Goal: Transaction & Acquisition: Purchase product/service

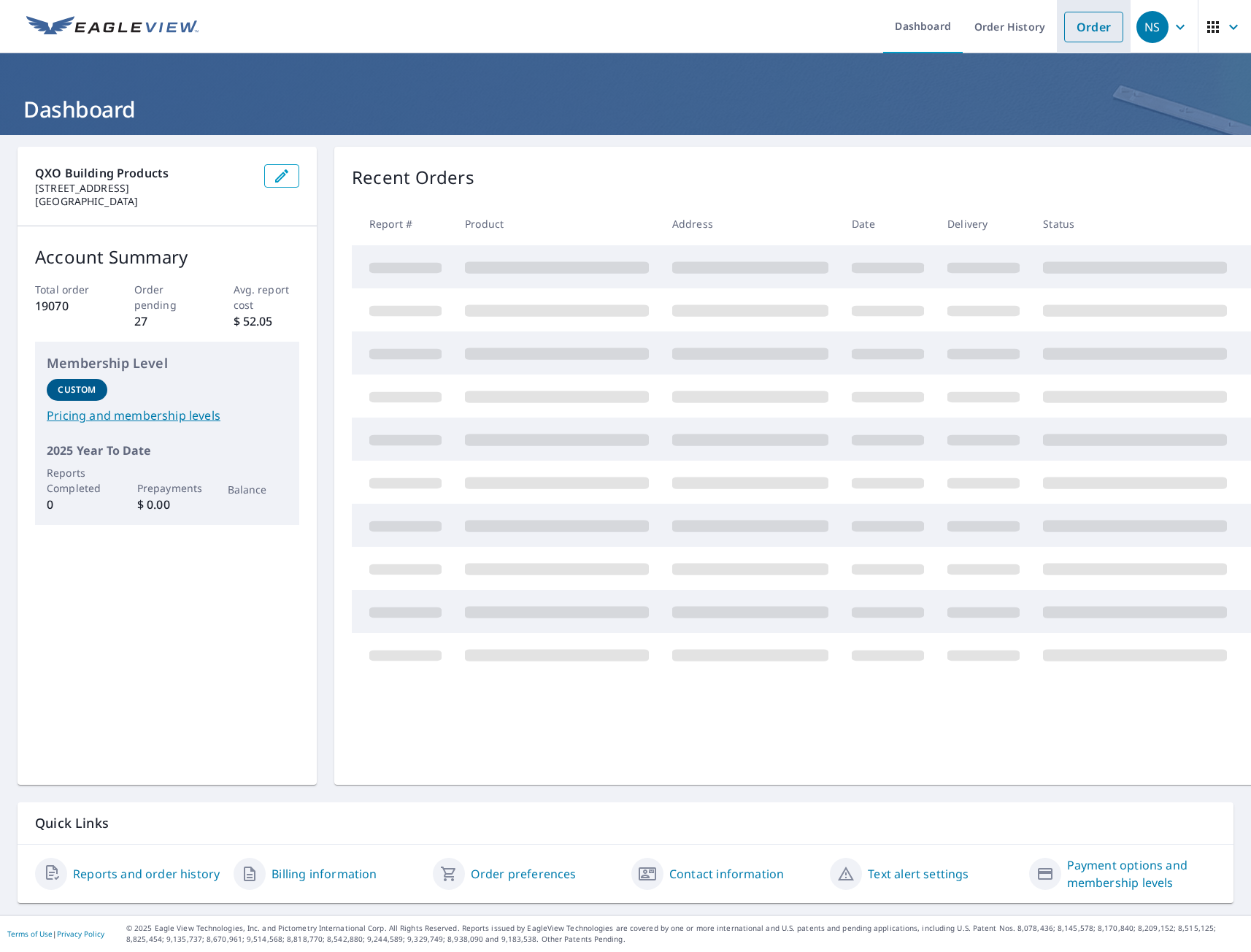
click at [1065, 31] on link "Order" at bounding box center [1094, 27] width 60 height 31
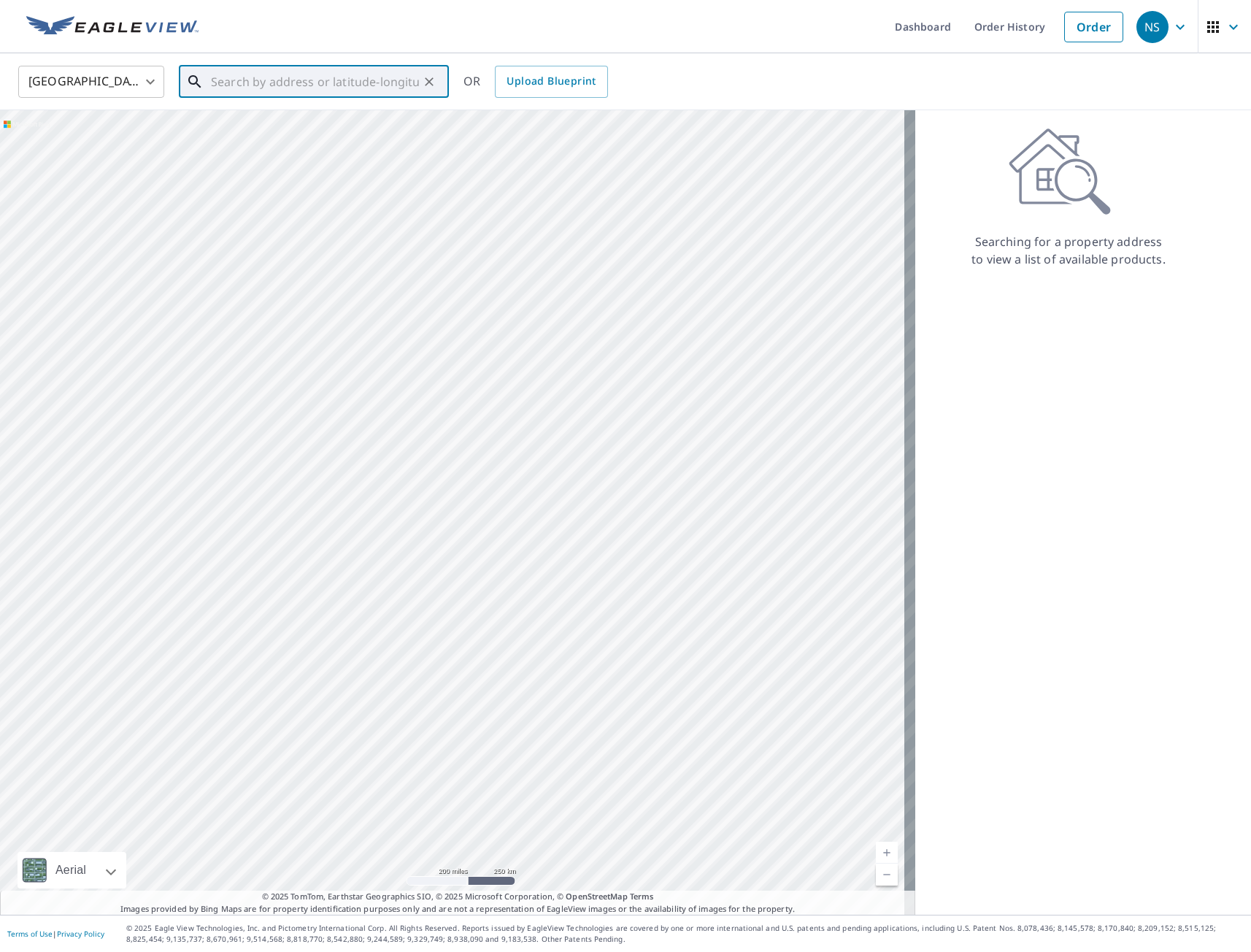
paste input "[STREET_ADDRESS]"
click at [263, 135] on p "[GEOGRAPHIC_DATA], IA 50010" at bounding box center [323, 139] width 230 height 14
type input "[STREET_ADDRESS]"
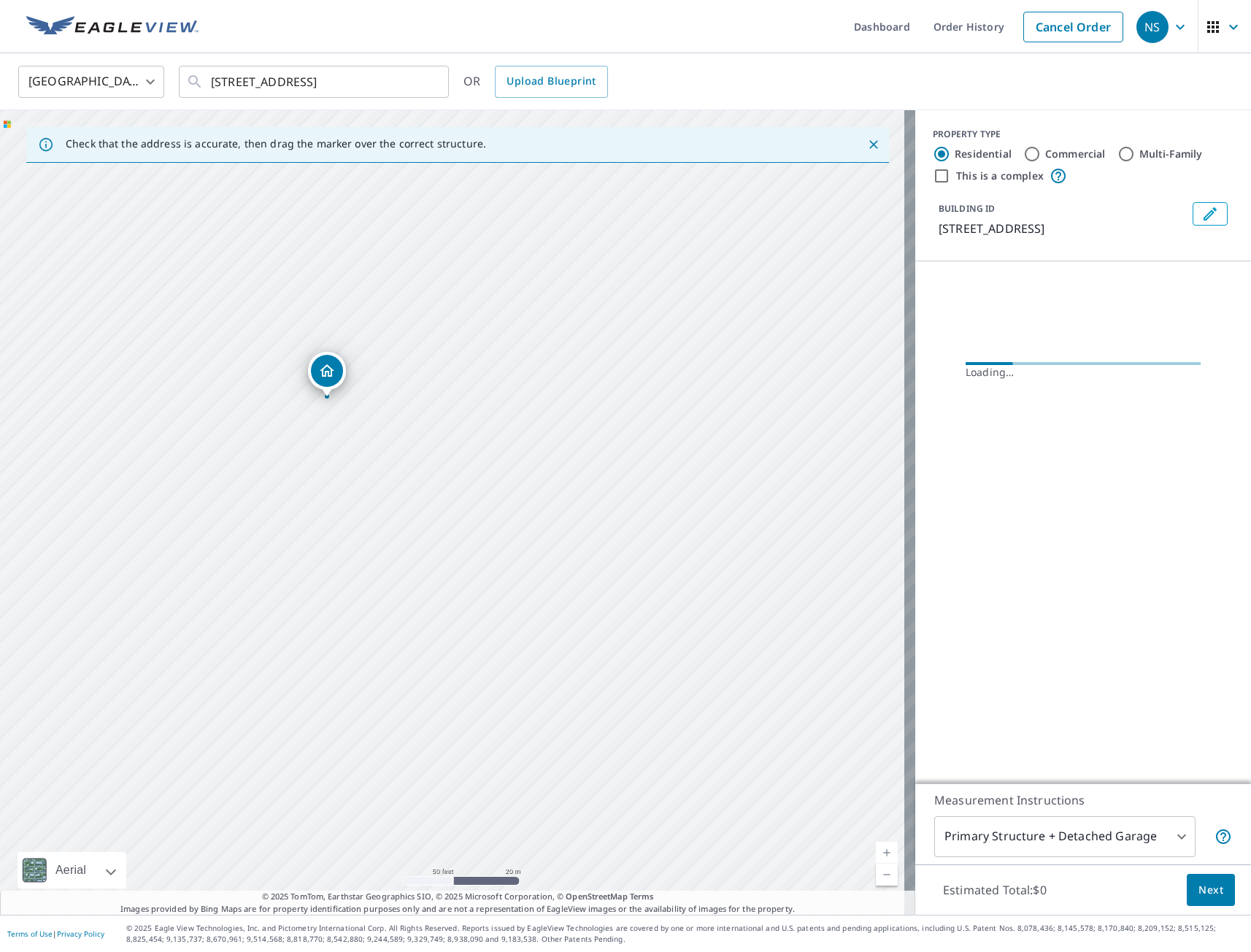
drag, startPoint x: 649, startPoint y: 709, endPoint x: 633, endPoint y: 500, distance: 209.6
click at [633, 500] on div "[STREET_ADDRESS]" at bounding box center [457, 512] width 916 height 804
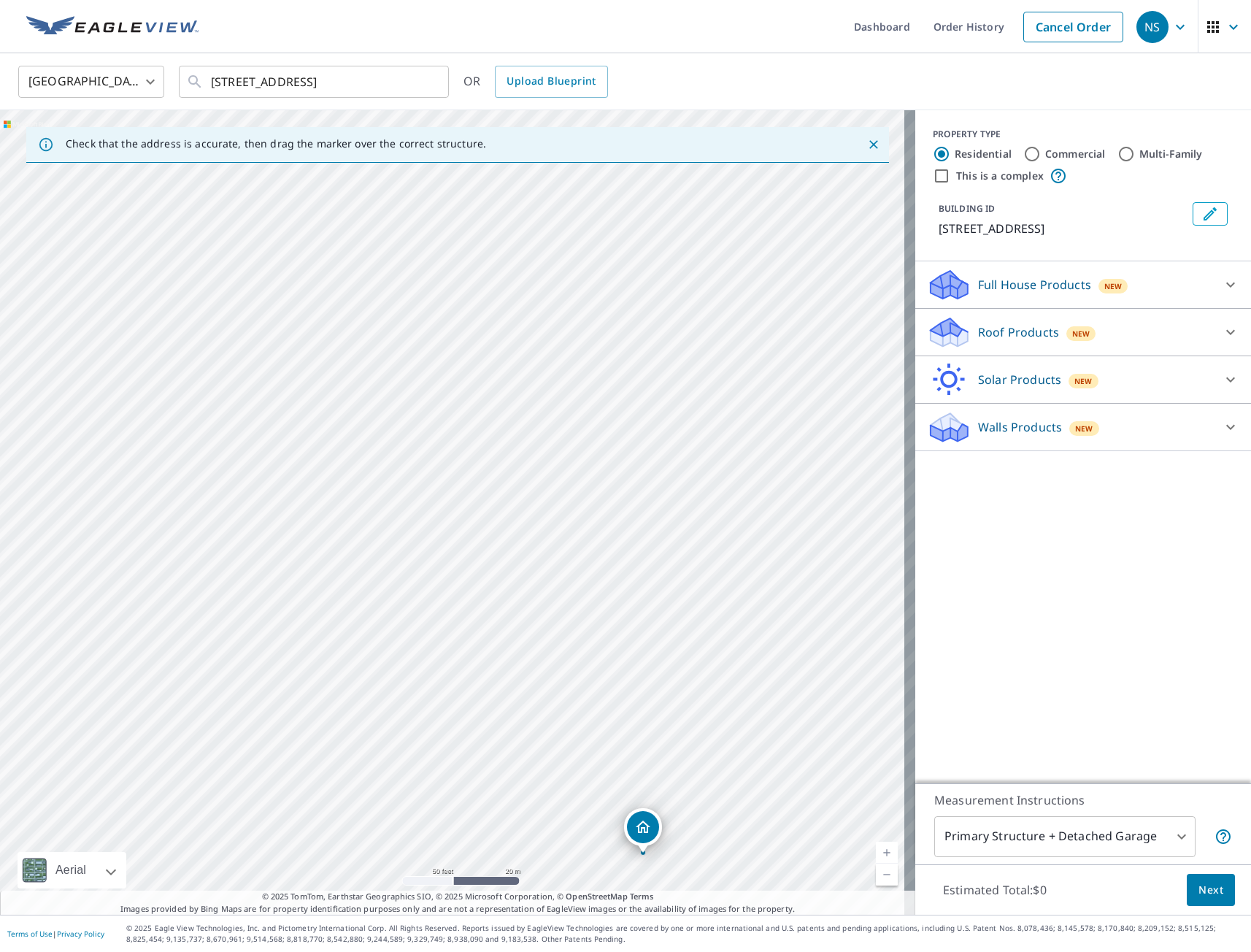
drag, startPoint x: 455, startPoint y: 487, endPoint x: 646, endPoint y: 831, distance: 393.5
click at [994, 296] on div "Full House Products New" at bounding box center [1070, 285] width 286 height 35
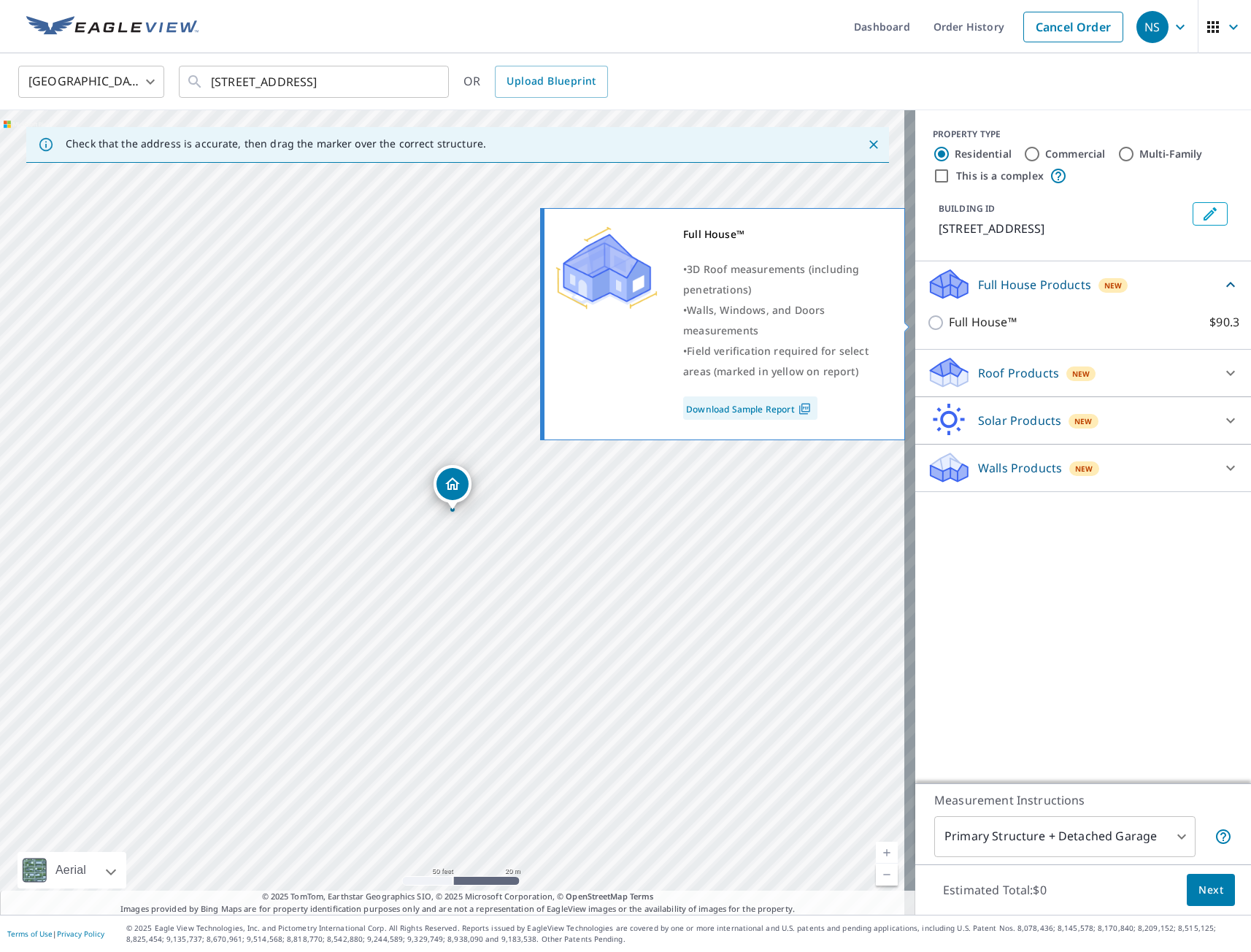
click at [929, 321] on input "Full House™ $90.3" at bounding box center [938, 323] width 22 height 17
checkbox input "true"
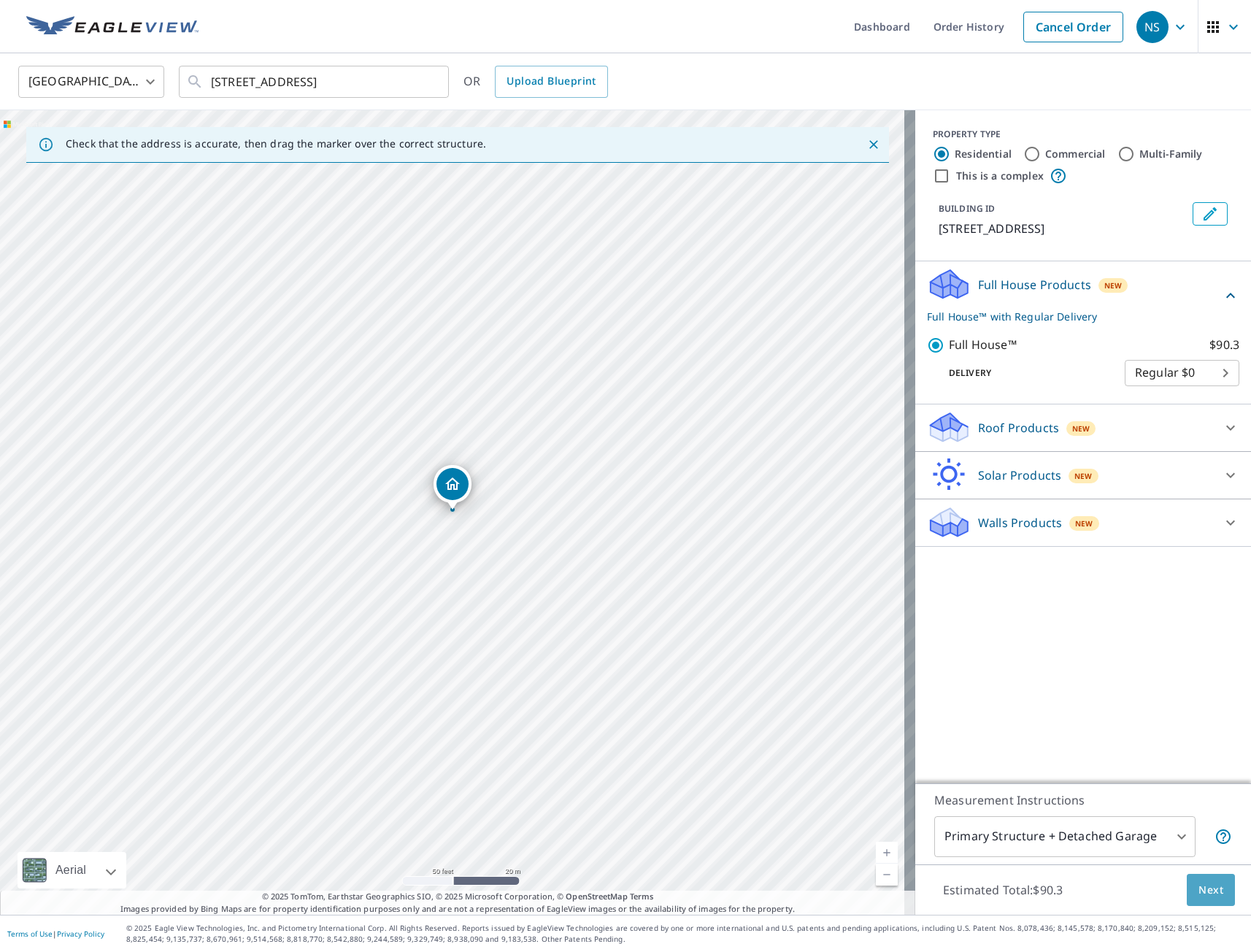
click at [1217, 889] on button "Next" at bounding box center [1211, 890] width 48 height 33
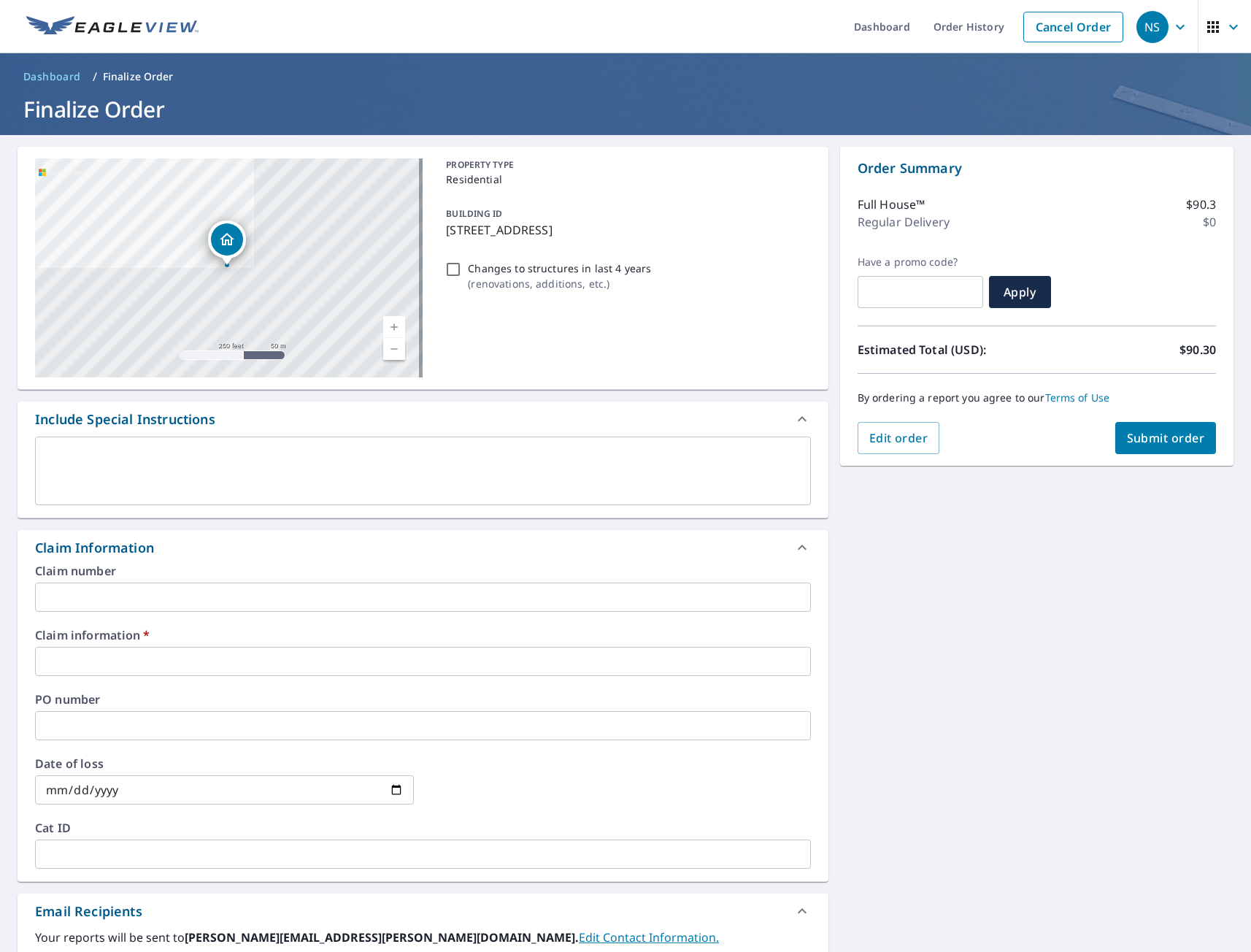
click at [129, 664] on input "text" at bounding box center [423, 661] width 776 height 29
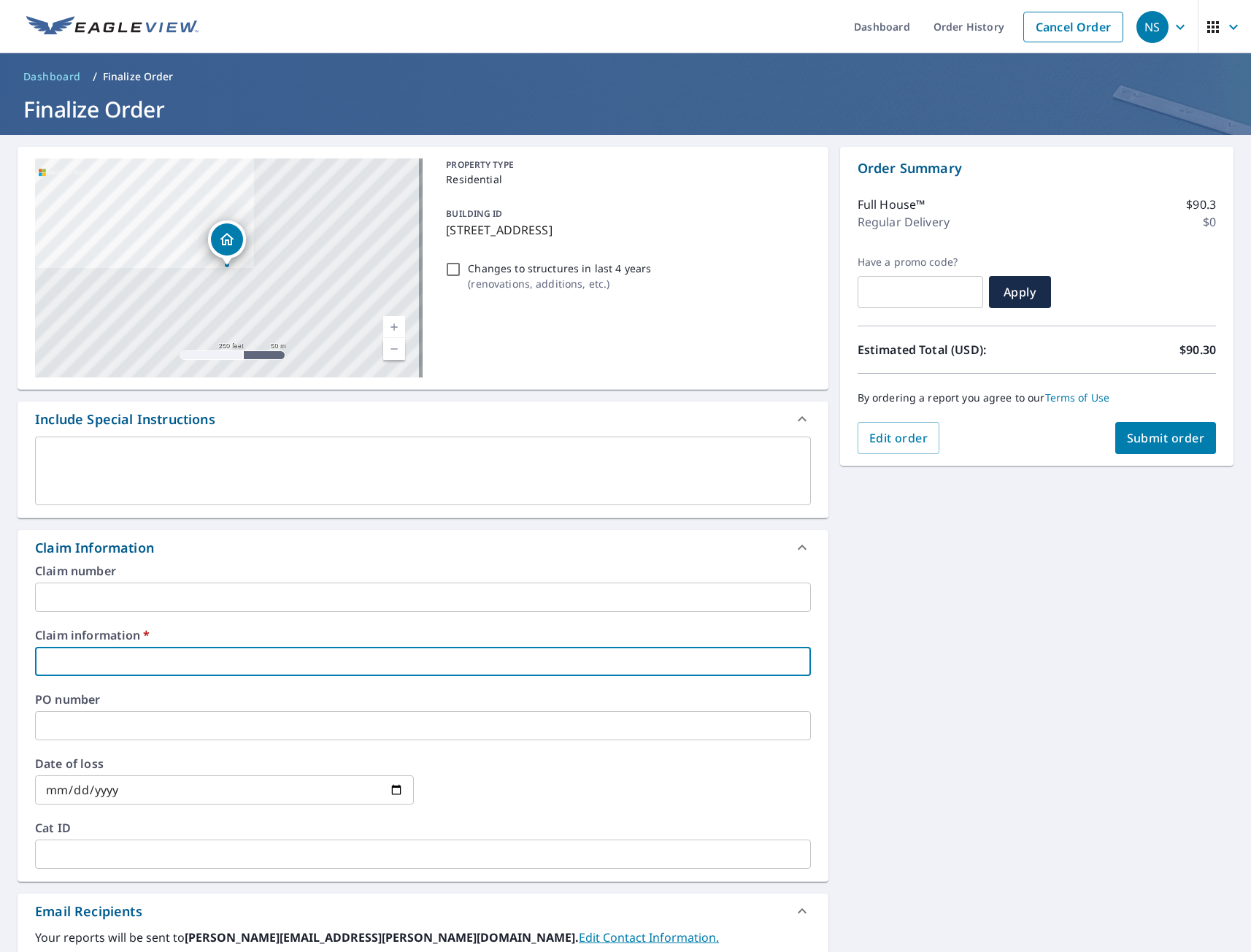
type input "tmj"
checkbox input "true"
click at [973, 749] on div "[STREET_ADDRESS] Aerial Road A standard road map Aerial A detailed look from ab…" at bounding box center [626, 671] width 1251 height 1070
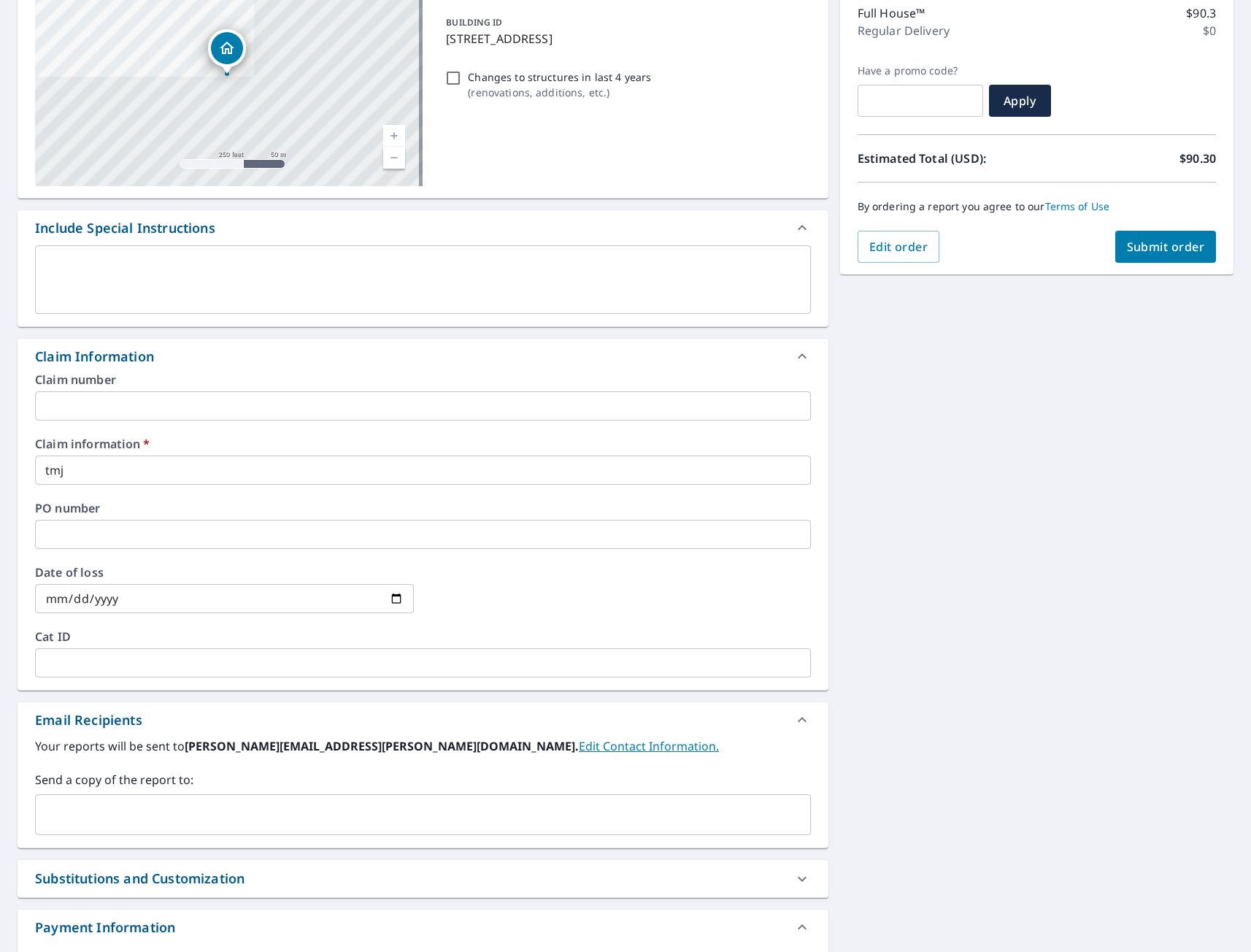
scroll to position [291, 0]
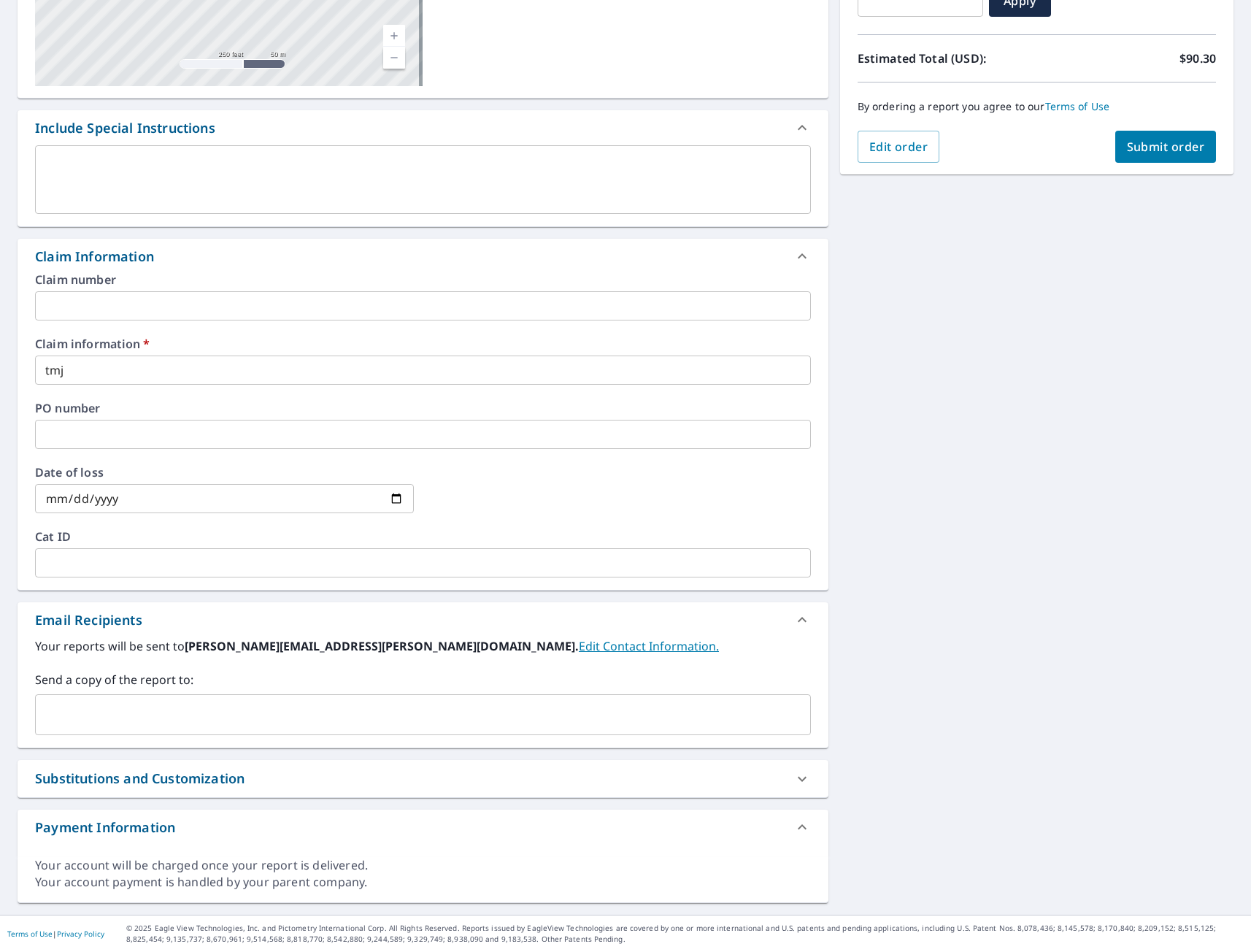
click at [117, 704] on input "text" at bounding box center [411, 714] width 741 height 28
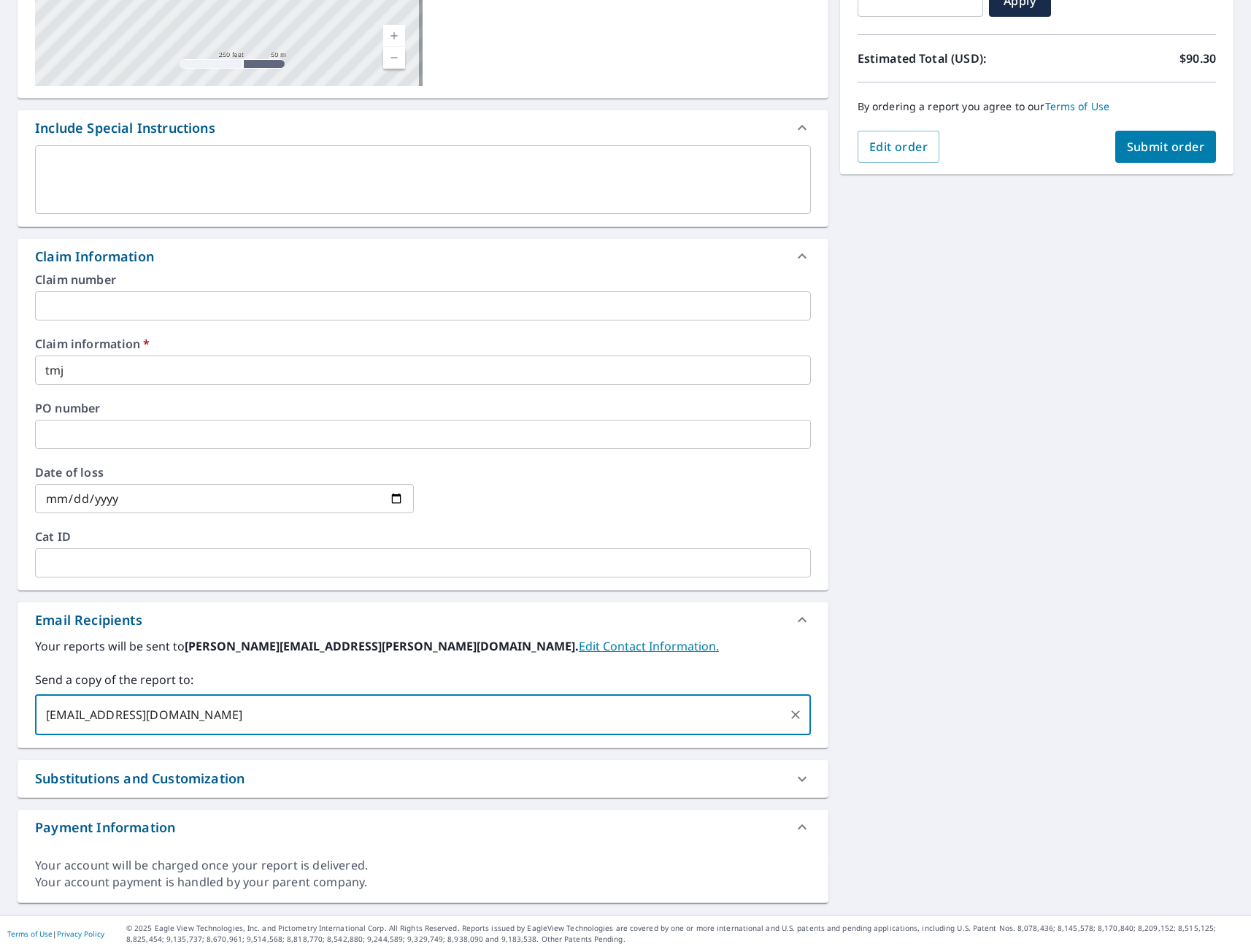
type input "[EMAIL_ADDRESS][DOMAIN_NAME]"
click at [1153, 158] on button "Submit order" at bounding box center [1166, 146] width 102 height 32
checkbox input "true"
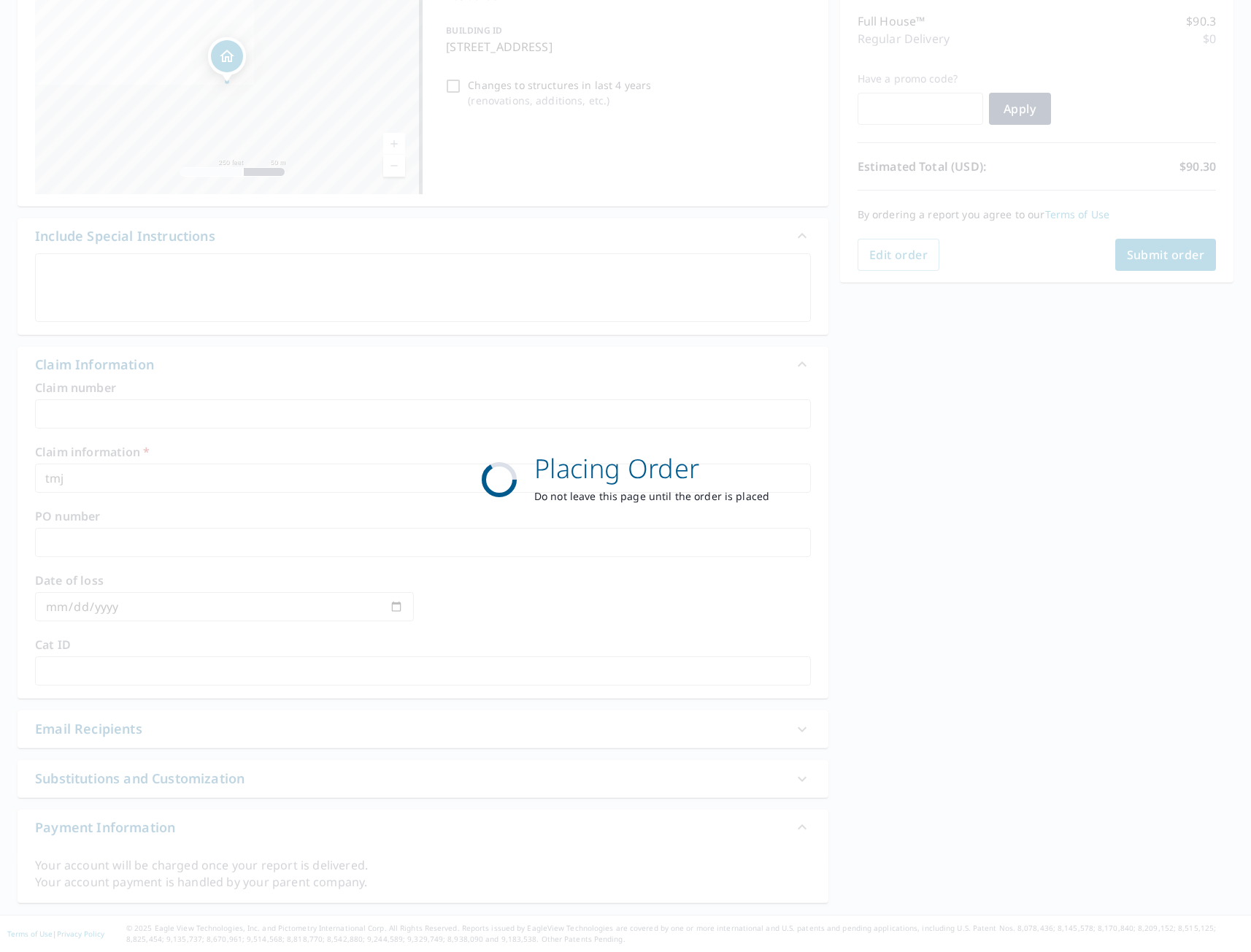
scroll to position [183, 0]
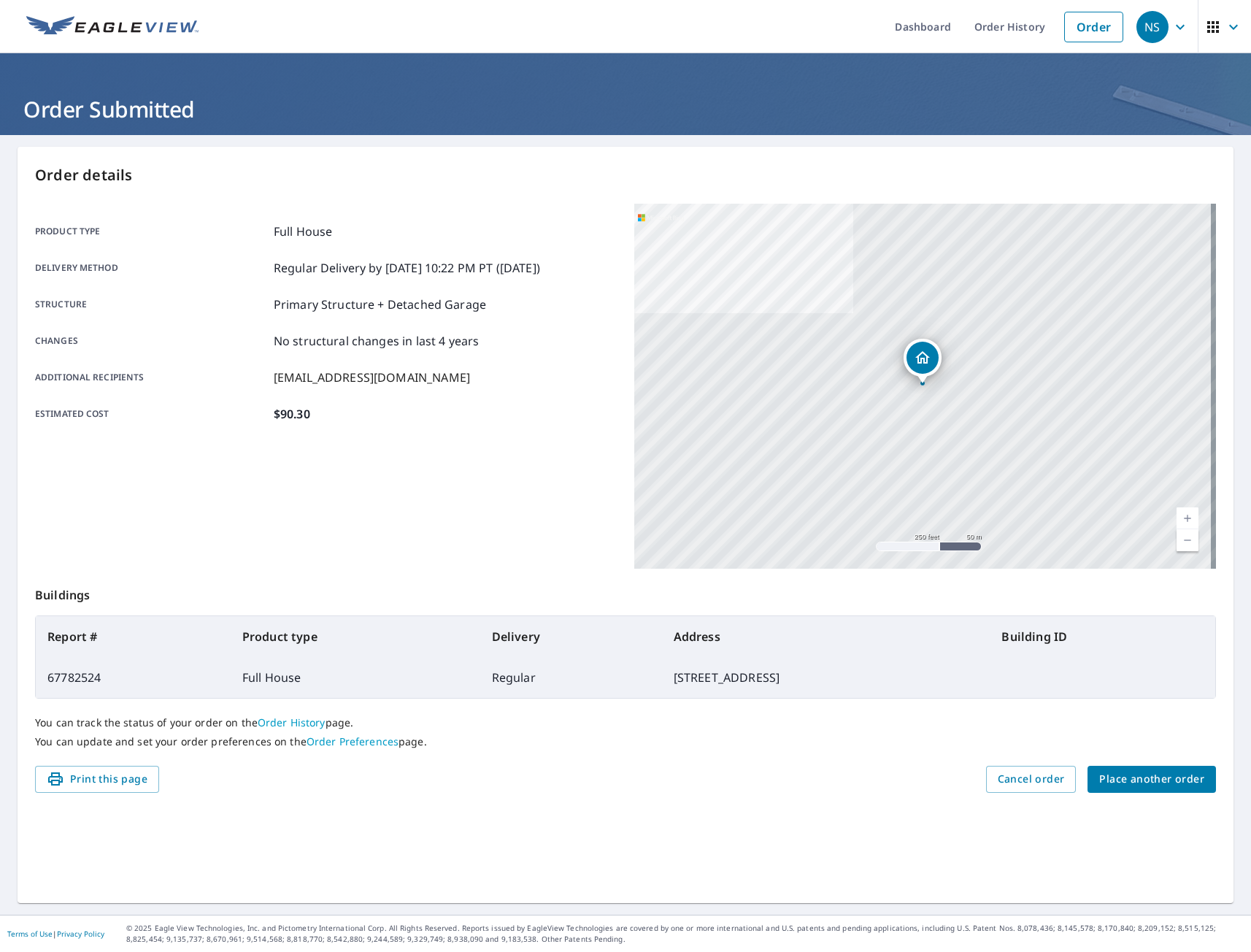
click at [504, 496] on div "Product type Full House Delivery method Regular Delivery by [DATE] 10:22 PM PT …" at bounding box center [325, 386] width 581 height 365
click at [528, 508] on div "Product type Full House Delivery method Regular Delivery by [DATE] 10:22 PM PT …" at bounding box center [325, 386] width 581 height 365
click at [523, 503] on div "Product type Full House Delivery method Regular Delivery by [DATE] 10:22 PM PT …" at bounding box center [325, 386] width 581 height 365
click at [1132, 773] on span "Place another order" at bounding box center [1151, 778] width 105 height 18
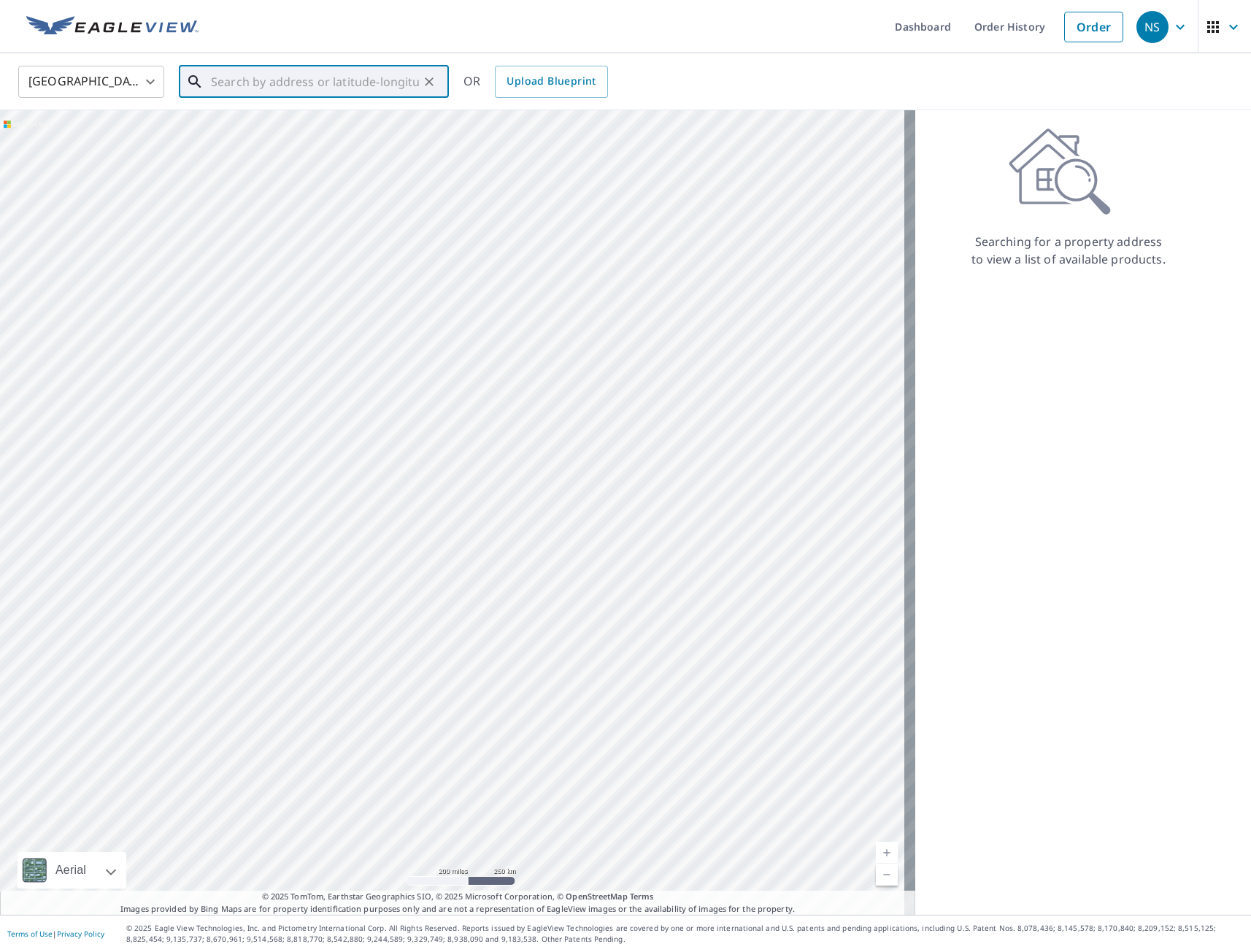
paste input "[STREET_ADDRESS]"
click at [299, 142] on p "[GEOGRAPHIC_DATA], IA 50156" at bounding box center [323, 139] width 230 height 14
type input "[STREET_ADDRESS]"
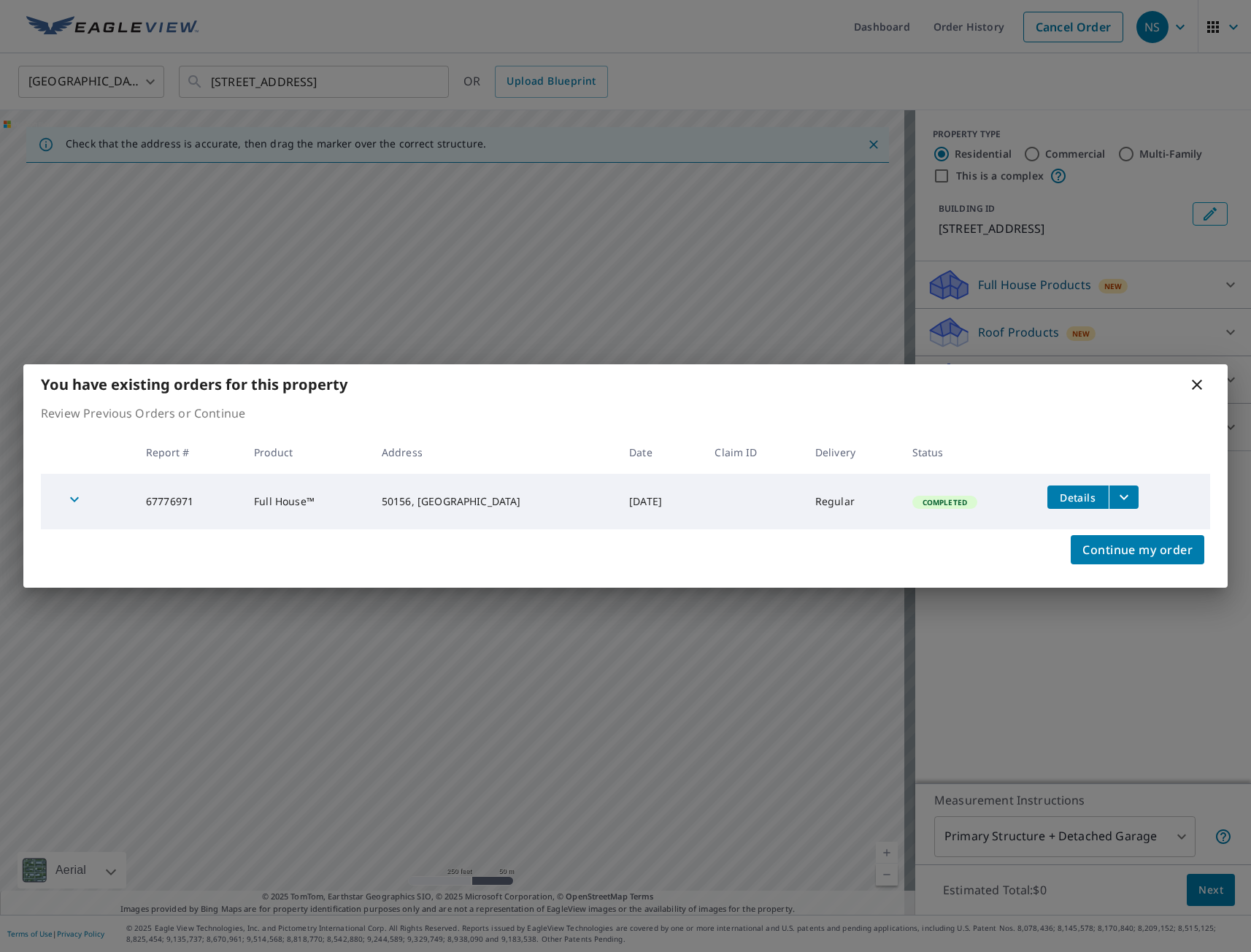
click at [1198, 386] on icon at bounding box center [1197, 384] width 11 height 11
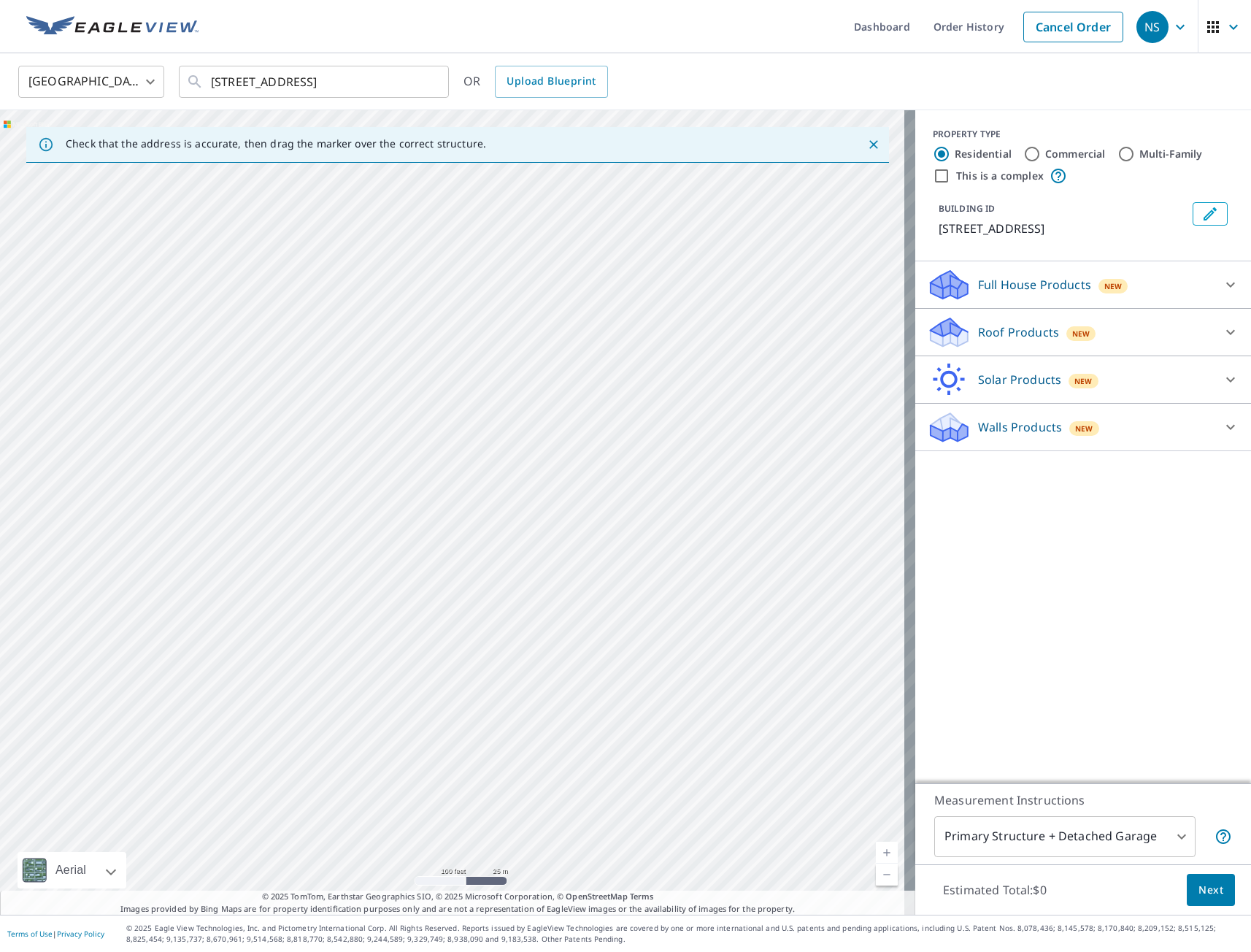
drag, startPoint x: 224, startPoint y: 620, endPoint x: 555, endPoint y: 627, distance: 331.1
click at [555, 627] on div "[STREET_ADDRESS]" at bounding box center [457, 512] width 916 height 804
click at [618, 554] on div "[STREET_ADDRESS]" at bounding box center [457, 512] width 916 height 804
drag, startPoint x: 736, startPoint y: 342, endPoint x: 747, endPoint y: 548, distance: 206.3
